Goal: Task Accomplishment & Management: Use online tool/utility

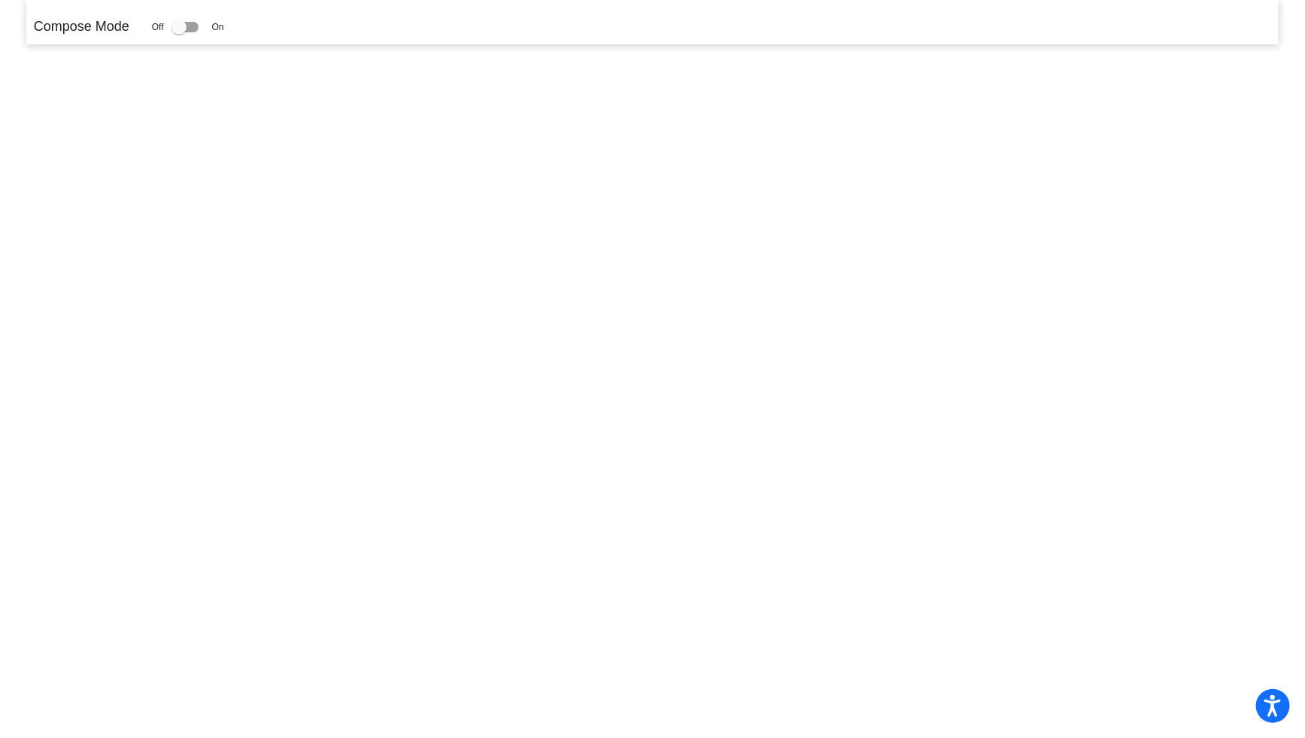
click at [105, 29] on p "Compose Mode" at bounding box center [82, 27] width 96 height 20
click at [198, 26] on div at bounding box center [184, 27] width 27 height 11
click at [179, 32] on input "checkbox" at bounding box center [178, 32] width 1 height 1
checkbox input "true"
